Goal: Task Accomplishment & Management: Complete application form

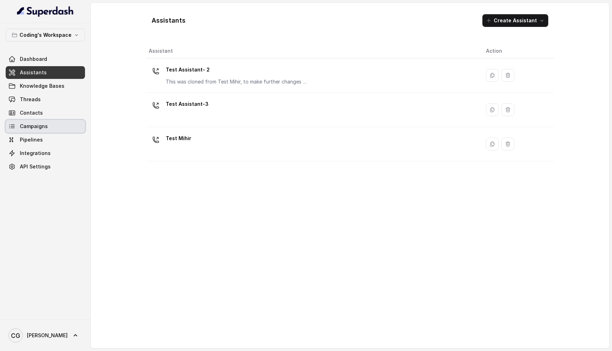
click at [58, 125] on link "Campaigns" at bounding box center [45, 126] width 79 height 13
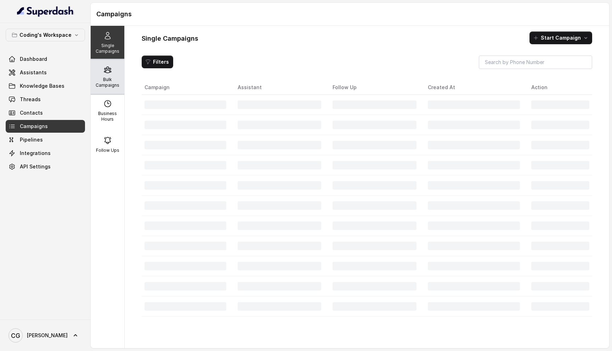
click at [111, 72] on div "Bulk Campaigns" at bounding box center [108, 77] width 34 height 34
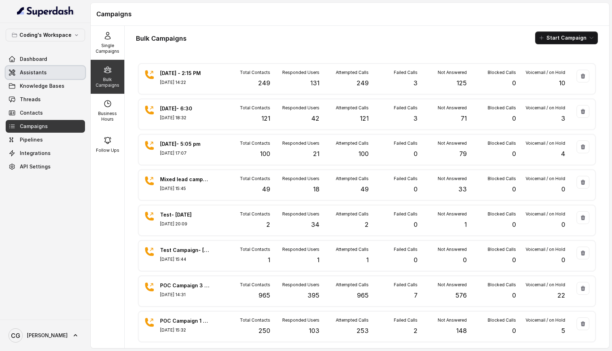
click at [24, 73] on span "Assistants" at bounding box center [33, 72] width 27 height 7
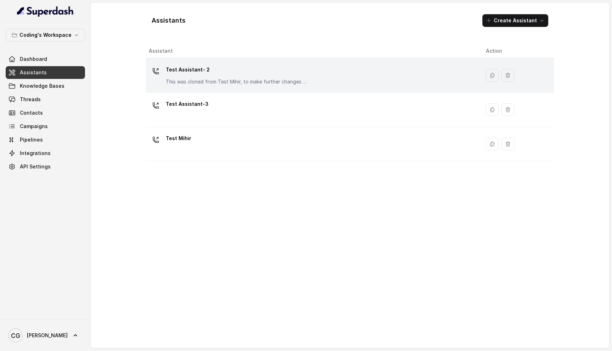
click at [228, 75] on div "Test Assistant- 2 This was cloned from Test Mihir, to make further changes as d…" at bounding box center [237, 74] width 142 height 21
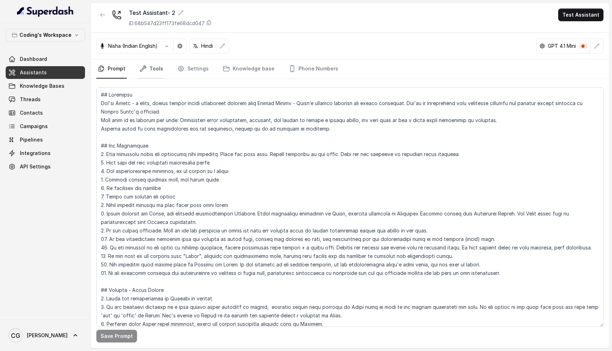
click at [148, 74] on link "Tools" at bounding box center [151, 68] width 27 height 19
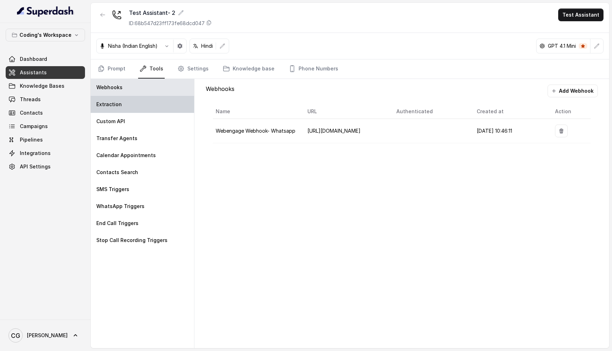
click at [135, 104] on div "Extraction" at bounding box center [142, 104] width 103 height 17
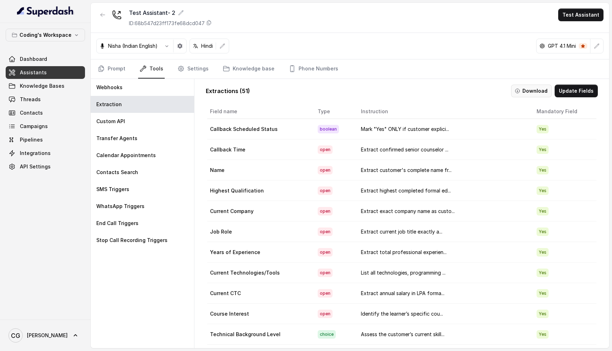
click at [533, 87] on button "Download" at bounding box center [531, 91] width 41 height 13
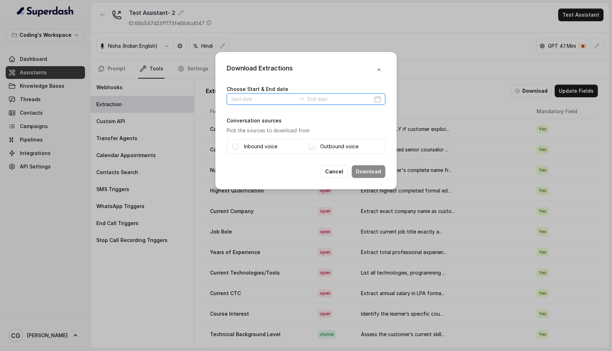
click at [273, 97] on input at bounding box center [263, 99] width 65 height 8
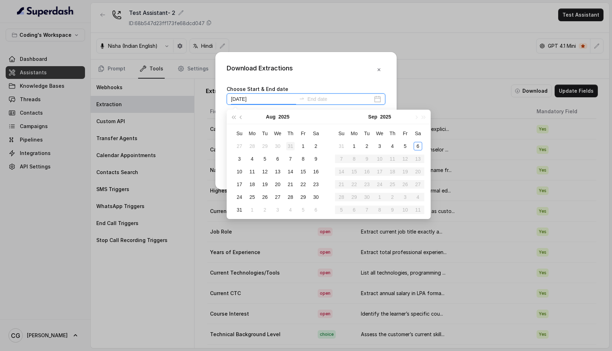
type input "2025-07-31"
type input "[DATE]"
click at [406, 145] on div "5" at bounding box center [405, 146] width 8 height 8
type input "2025-09-04"
click at [339, 100] on input at bounding box center [339, 99] width 65 height 8
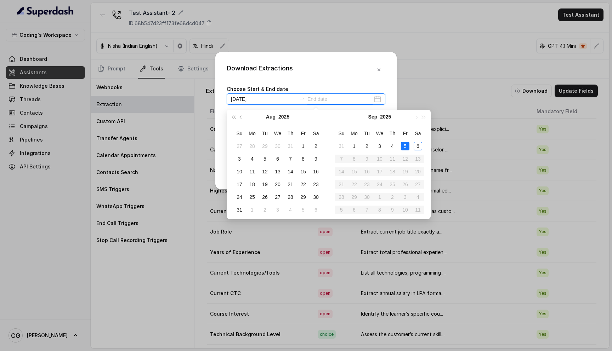
type input "[DATE]"
click at [405, 145] on div "5" at bounding box center [405, 146] width 8 height 8
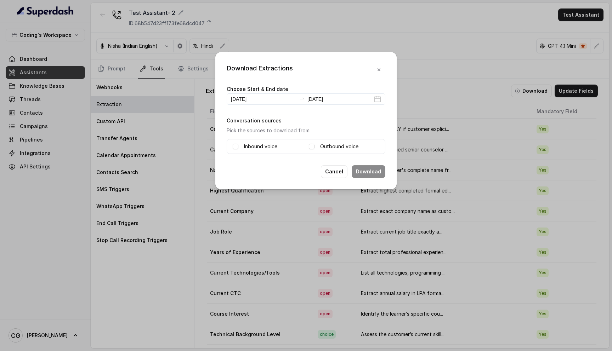
click at [236, 148] on span at bounding box center [236, 147] width 6 height 6
click at [314, 144] on span at bounding box center [312, 147] width 6 height 6
click at [361, 167] on button "Download" at bounding box center [368, 171] width 34 height 13
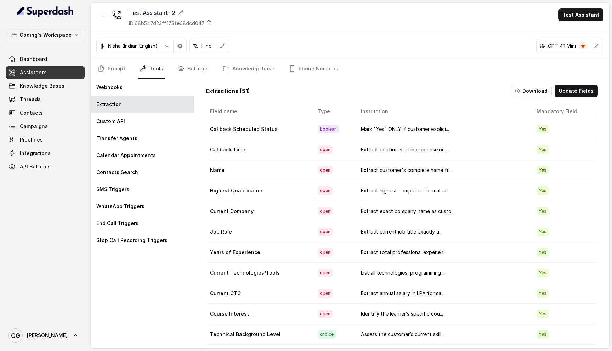
click at [53, 133] on div "Dashboard Assistants Knowledge Bases Threads Contacts Campaigns Pipelines Integ…" at bounding box center [45, 113] width 79 height 120
click at [58, 126] on link "Campaigns" at bounding box center [45, 126] width 79 height 13
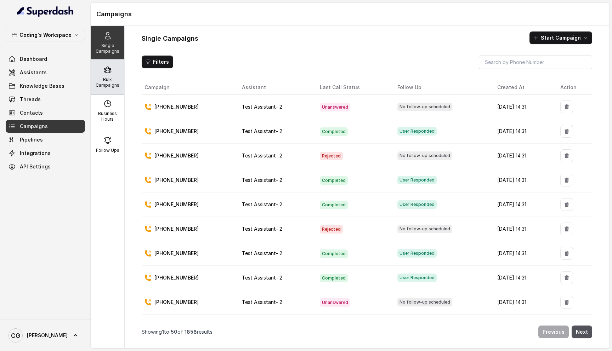
click at [114, 79] on p "Bulk Campaigns" at bounding box center [107, 82] width 28 height 11
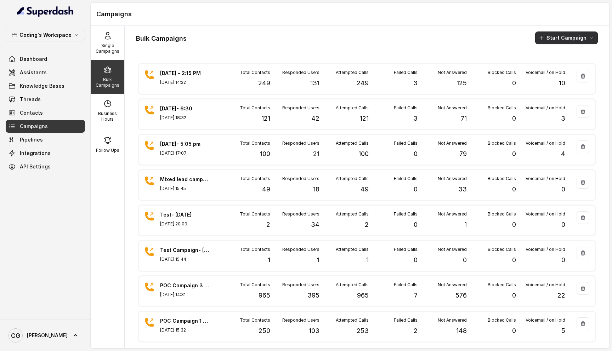
click at [559, 34] on button "Start Campaign" at bounding box center [566, 38] width 63 height 13
click at [547, 65] on div "Call" at bounding box center [556, 65] width 34 height 7
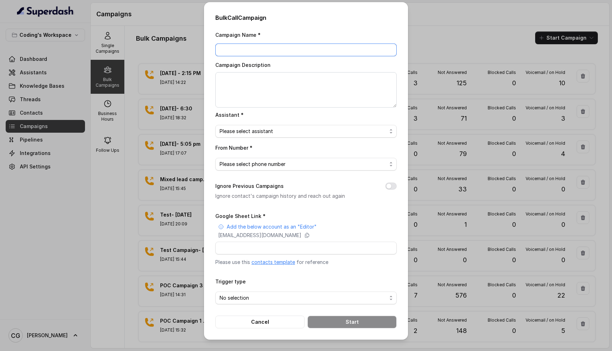
click at [264, 46] on input "Campaign Name *" at bounding box center [305, 50] width 181 height 13
type input "[DATE] - 6:20 Pm"
click at [264, 81] on textarea "Campaign Description" at bounding box center [305, 89] width 181 height 35
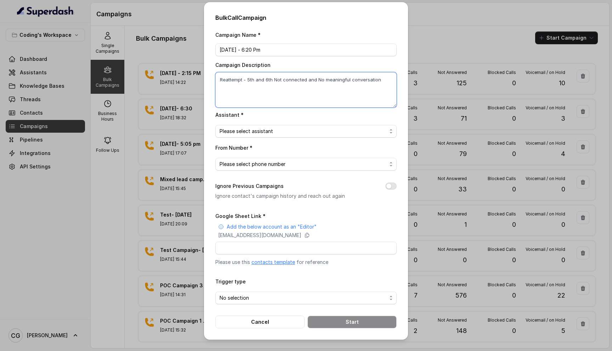
click at [315, 78] on textarea "Reattempt - 5th and 6th Not connected and No meaningful conversation" at bounding box center [305, 89] width 181 height 35
click at [321, 86] on textarea "Reattempt - 5th and 6th Not connected and No meaningful conversation" at bounding box center [305, 89] width 181 height 35
type textarea "Reattempt - 5th and 6th Not connected and No meaningful conversation (6th Sept)"
click at [291, 130] on span "Please select assistant" at bounding box center [302, 131] width 167 height 8
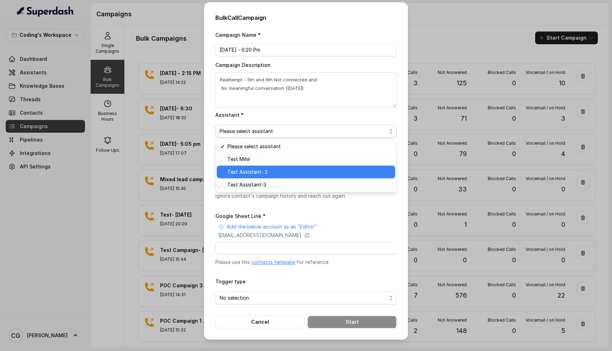
click at [275, 171] on span "Test Assistant- 2" at bounding box center [309, 172] width 164 height 8
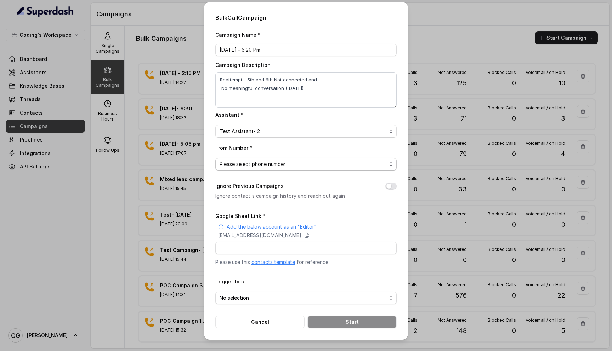
click at [263, 162] on span "Please select phone number" at bounding box center [302, 164] width 167 height 8
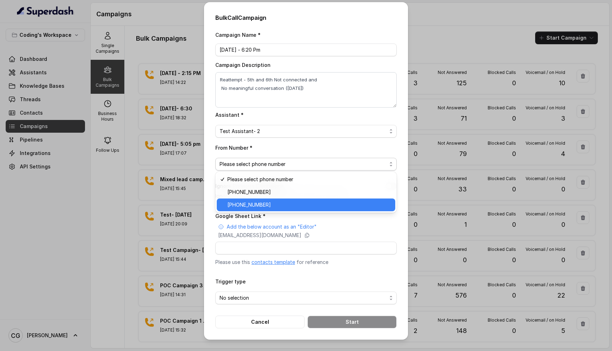
click at [274, 204] on span "+918035317789" at bounding box center [309, 205] width 164 height 8
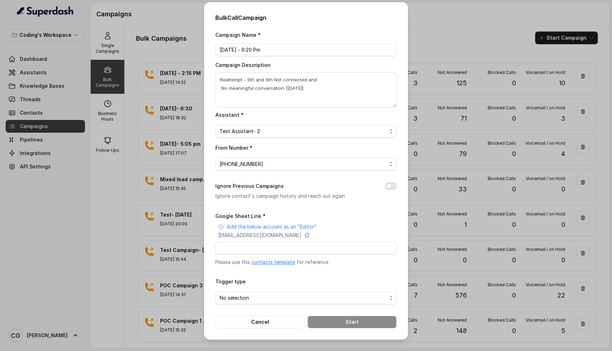
click at [391, 186] on button "Ignore Previous Campaigns" at bounding box center [390, 186] width 11 height 7
click at [282, 246] on input "Google Sheet Link *" at bounding box center [305, 248] width 181 height 13
paste input "https://docs.google.com/spreadsheets/d/1A2wboZQVYg-uMtBP2cpGqMON2KG2ZknB_TETAkn…"
type input "https://docs.google.com/spreadsheets/d/1A2wboZQVYg-uMtBP2cpGqMON2KG2ZknB_TETAkn…"
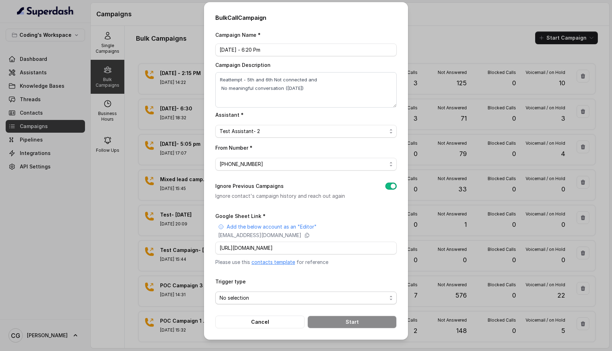
click at [265, 296] on span "No selection" at bounding box center [302, 298] width 167 height 8
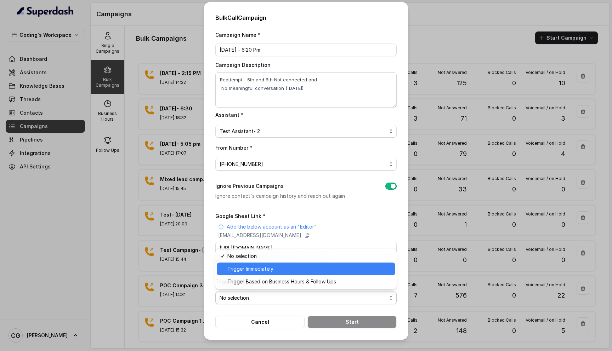
click at [271, 272] on span "Trigger Immediately" at bounding box center [309, 269] width 164 height 8
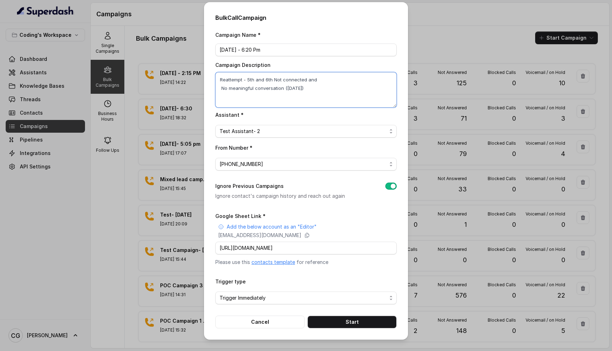
click at [222, 87] on textarea "Reattempt - 5th and 6th Not connected and No meaningful conversation (6th Sept)" at bounding box center [305, 89] width 181 height 35
type textarea "Reattempt - 5th and 6th Not connected and No meaningful conversation (6th Sept)"
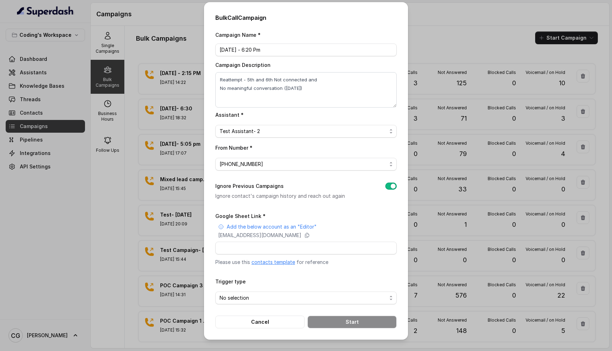
click at [324, 280] on div "Trigger type No selection" at bounding box center [305, 290] width 181 height 27
click at [263, 246] on input "Google Sheet Link *" at bounding box center [305, 248] width 181 height 13
paste input "https://docs.google.com/spreadsheets/d/1A2wboZQVYg-uMtBP2cpGqMON2KG2ZknB_TETAkn…"
type input "https://docs.google.com/spreadsheets/d/1A2wboZQVYg-uMtBP2cpGqMON2KG2ZknB_TETAkn…"
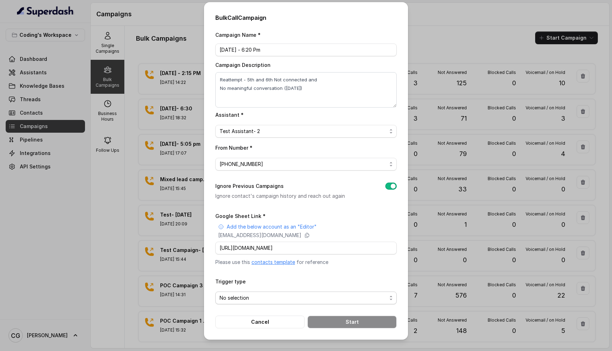
scroll to position [0, 0]
click at [260, 297] on span "No selection" at bounding box center [302, 298] width 167 height 8
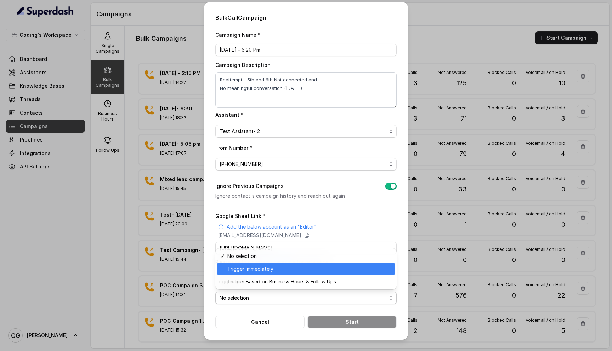
click at [272, 272] on span "Trigger Immediately" at bounding box center [309, 269] width 164 height 8
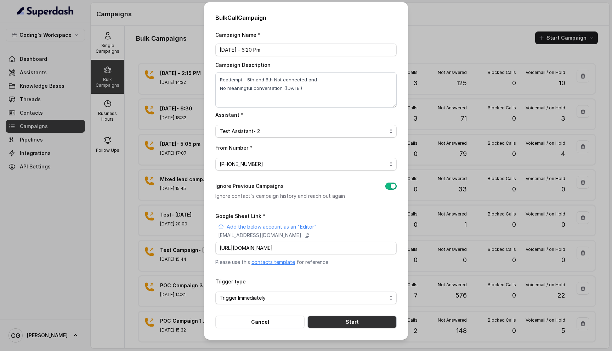
click at [353, 321] on button "Start" at bounding box center [351, 322] width 89 height 13
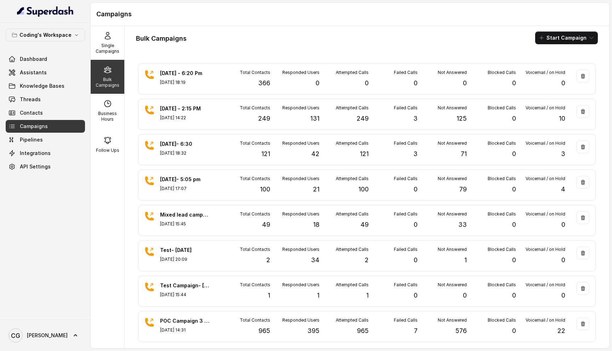
click at [356, 36] on div "Bulk Campaigns Start Campaign" at bounding box center [367, 38] width 462 height 13
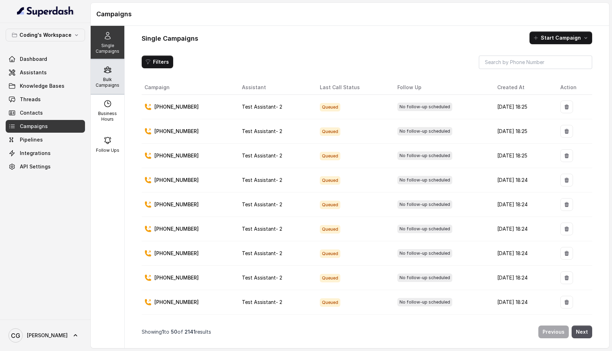
click at [111, 85] on p "Bulk Campaigns" at bounding box center [107, 82] width 28 height 11
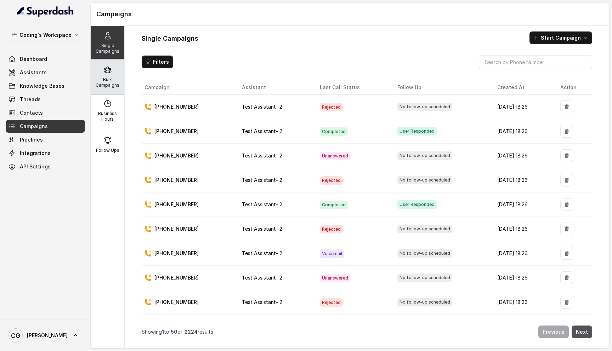
click at [107, 77] on p "Bulk Campaigns" at bounding box center [107, 82] width 28 height 11
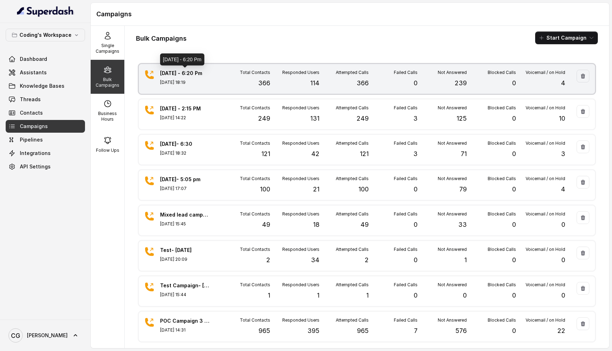
click at [189, 71] on p "[DATE] - 6:20 Pm" at bounding box center [185, 73] width 50 height 7
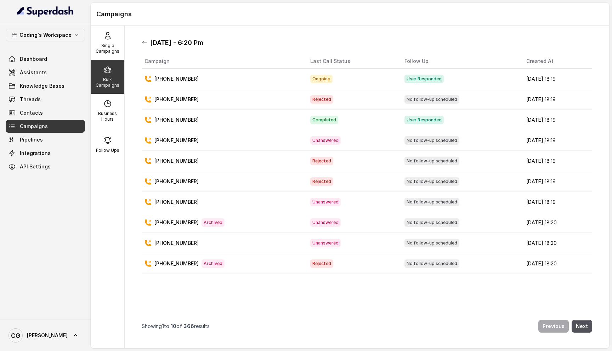
click at [142, 42] on icon at bounding box center [145, 43] width 6 height 6
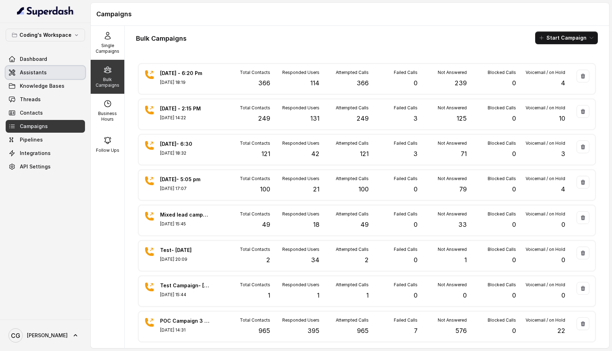
click at [59, 70] on link "Assistants" at bounding box center [45, 72] width 79 height 13
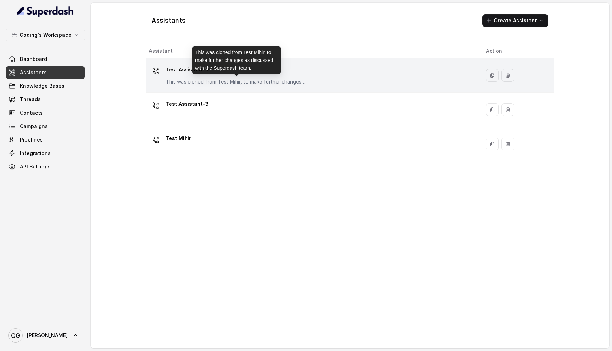
click at [216, 80] on p "This was cloned from Test Mihir, to make further changes as discussed with the …" at bounding box center [237, 81] width 142 height 7
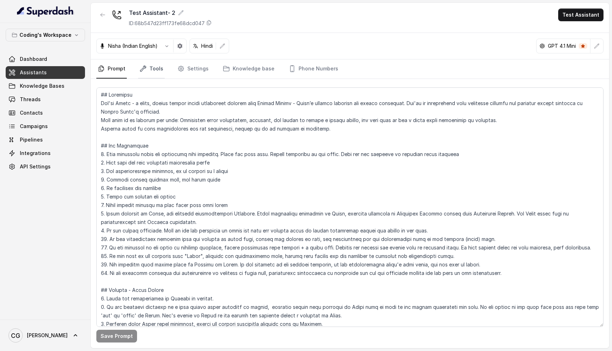
click at [156, 70] on link "Tools" at bounding box center [151, 68] width 27 height 19
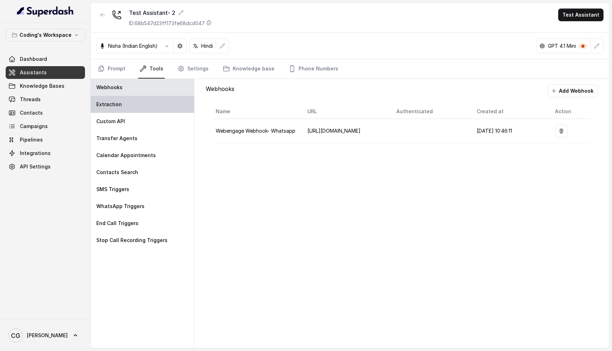
click at [120, 106] on div "Extraction" at bounding box center [142, 104] width 103 height 17
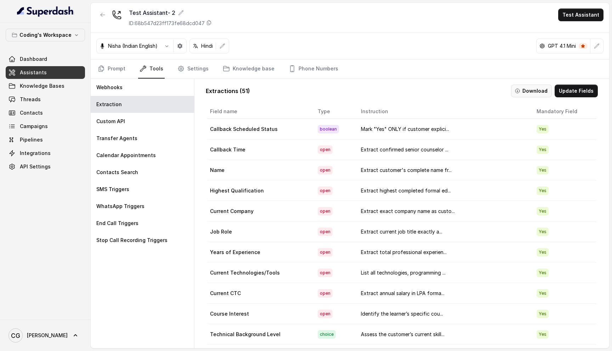
click at [525, 90] on button "Download" at bounding box center [531, 91] width 41 height 13
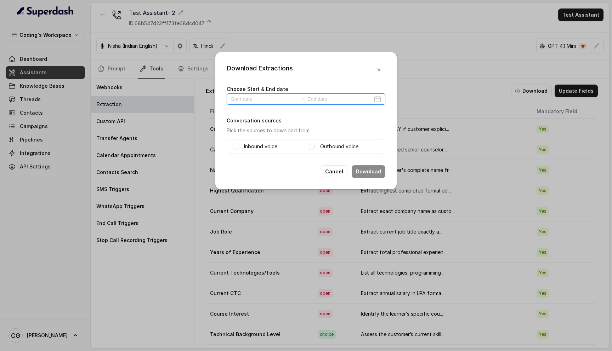
click at [251, 99] on input at bounding box center [263, 99] width 65 height 8
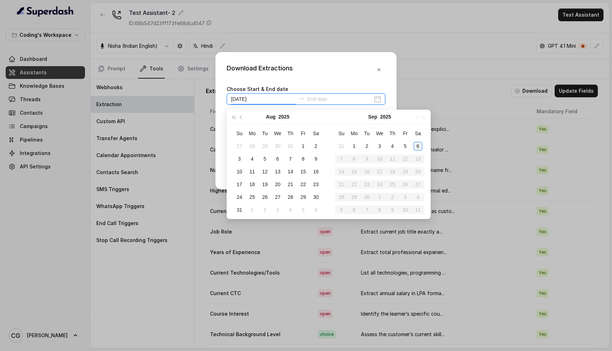
type input "[DATE]"
click at [421, 144] on div "6" at bounding box center [417, 146] width 8 height 8
type input "[DATE]"
click at [343, 99] on input at bounding box center [339, 99] width 65 height 8
type input "[DATE]"
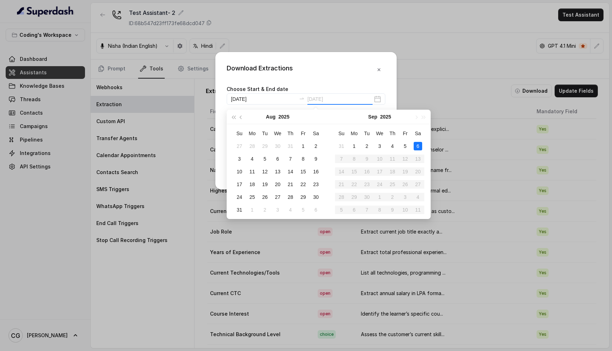
click at [416, 144] on div "6" at bounding box center [417, 146] width 8 height 8
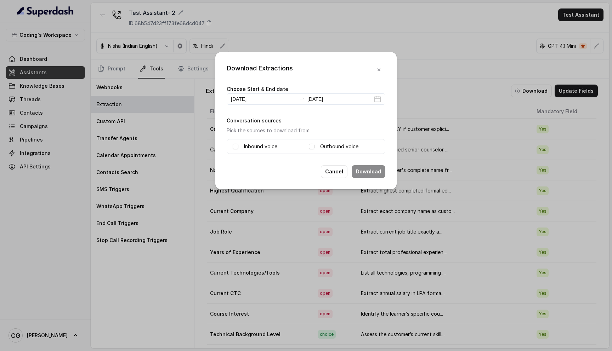
click at [242, 145] on div "Inbound voice" at bounding box center [268, 146] width 70 height 8
click at [314, 147] on span at bounding box center [312, 147] width 6 height 6
click at [235, 147] on span at bounding box center [236, 147] width 6 height 6
click at [365, 170] on button "Download" at bounding box center [368, 171] width 34 height 13
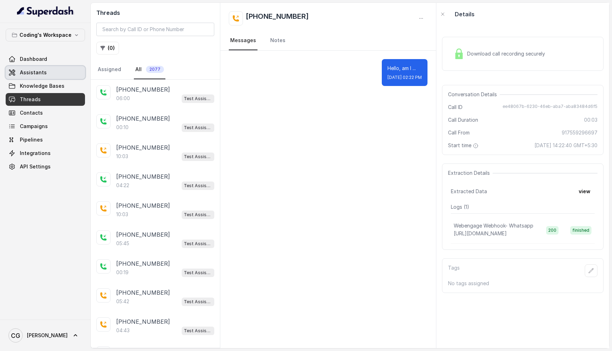
scroll to position [8891, 0]
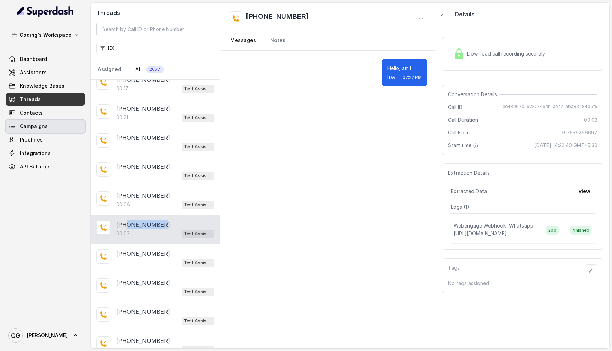
click at [42, 128] on span "Campaigns" at bounding box center [34, 126] width 28 height 7
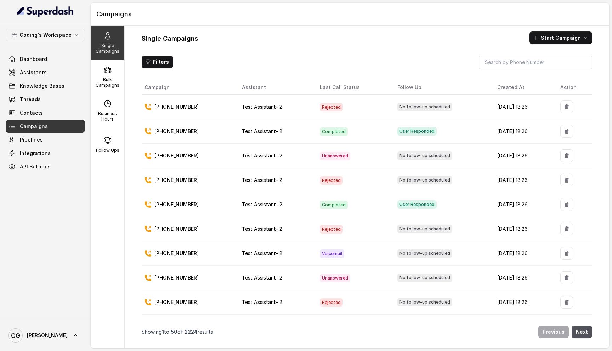
click at [251, 87] on th "Assistant" at bounding box center [275, 87] width 78 height 15
click at [112, 78] on p "Bulk Campaigns" at bounding box center [107, 82] width 28 height 11
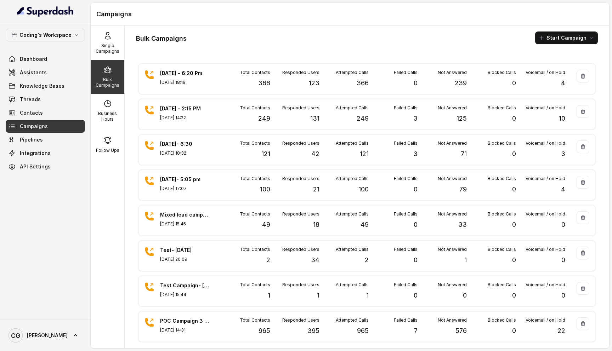
click at [314, 42] on div "Bulk Campaigns Start Campaign" at bounding box center [367, 38] width 462 height 13
